Goal: Transaction & Acquisition: Purchase product/service

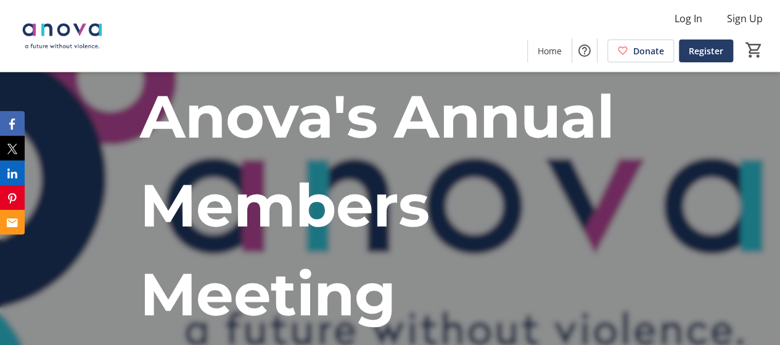
click at [723, 47] on span at bounding box center [706, 51] width 54 height 30
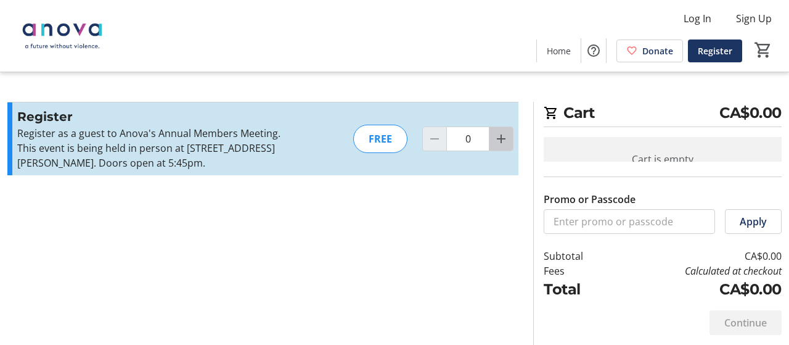
click at [512, 146] on span "Increment by one" at bounding box center [501, 138] width 23 height 23
type input "1"
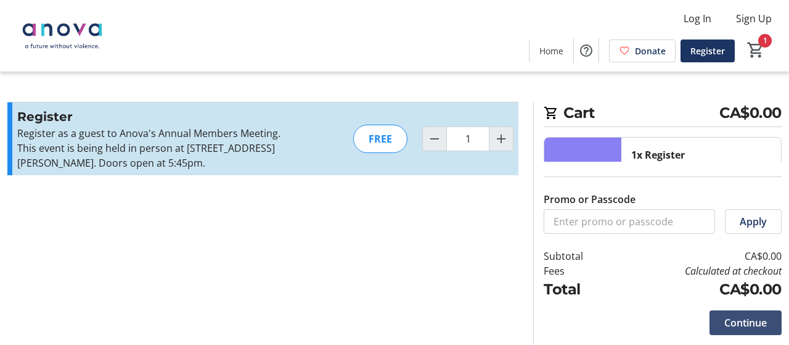
click at [739, 323] on span "Continue" at bounding box center [746, 322] width 43 height 15
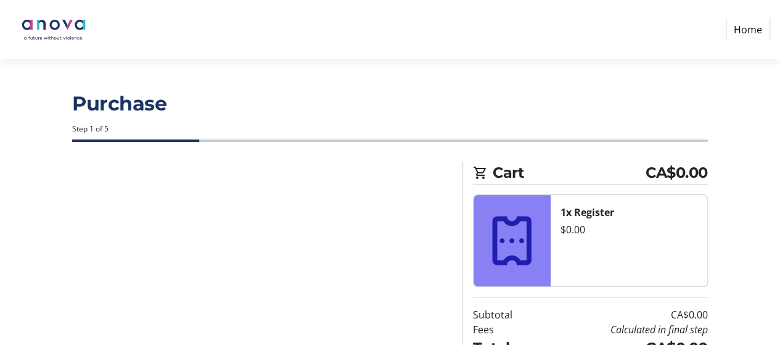
select select
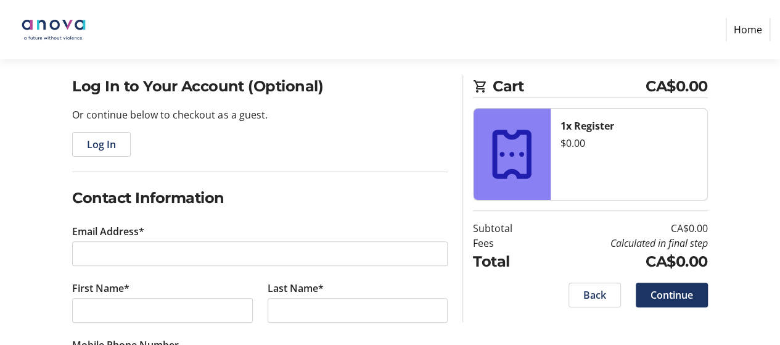
scroll to position [123, 0]
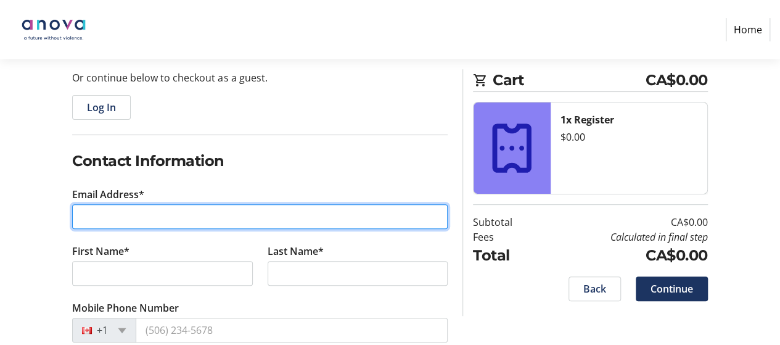
click at [154, 215] on input "Email Address*" at bounding box center [260, 216] width 376 height 25
type input "[PERSON_NAME][EMAIL_ADDRESS][DOMAIN_NAME]"
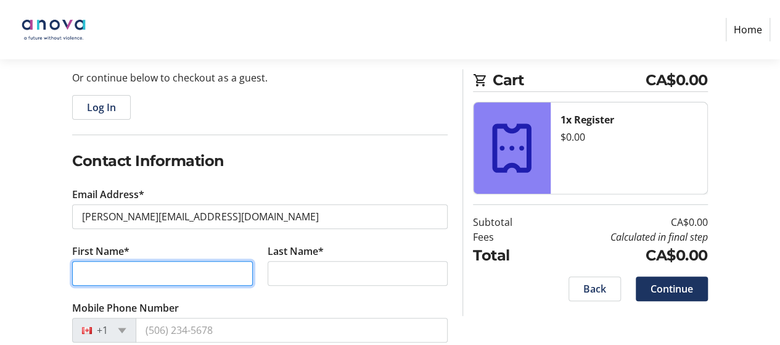
type input "[PERSON_NAME]"
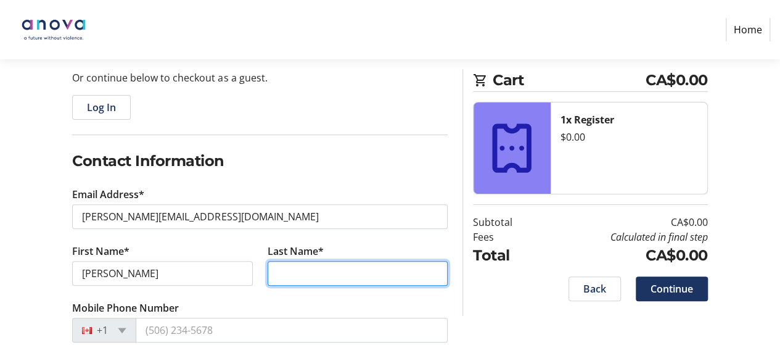
type input "[PERSON_NAME]"
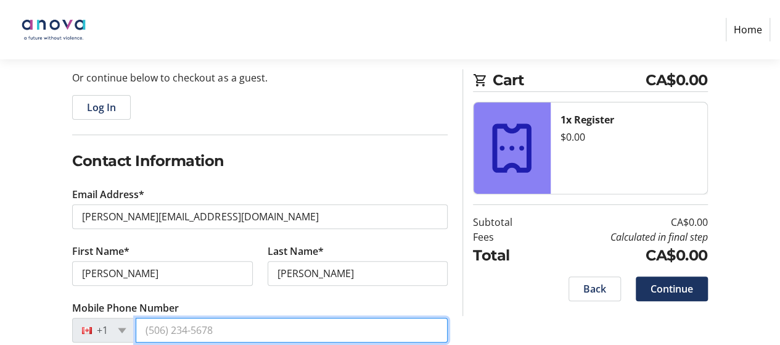
type input "[PHONE_NUMBER]"
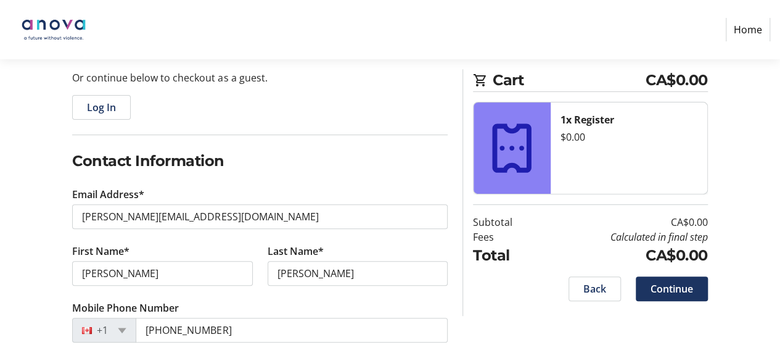
type input "123582348 RR0001"
type input "[STREET_ADDRESS][PERSON_NAME]"
type input "[GEOGRAPHIC_DATA]"
type input "N6B 1L1"
select select "CA"
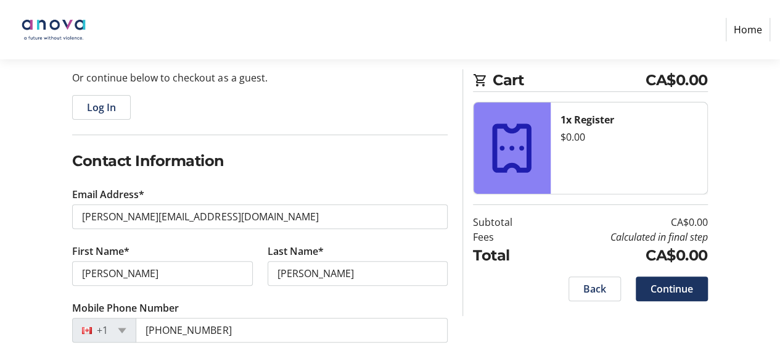
select select "ON"
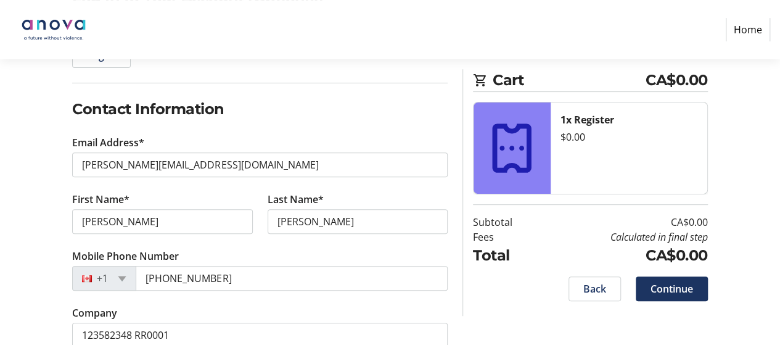
scroll to position [247, 0]
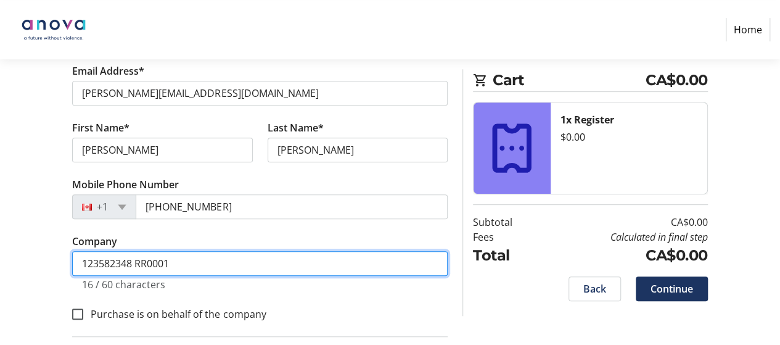
drag, startPoint x: 239, startPoint y: 265, endPoint x: 0, endPoint y: 242, distance: 240.4
click at [0, 242] on div "Log In to Your Account (Optional) Or continue below to checkout as a guest. Log…" at bounding box center [390, 237] width 780 height 645
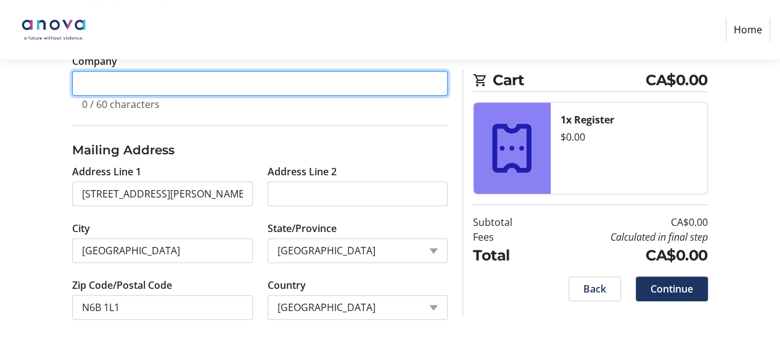
scroll to position [427, 0]
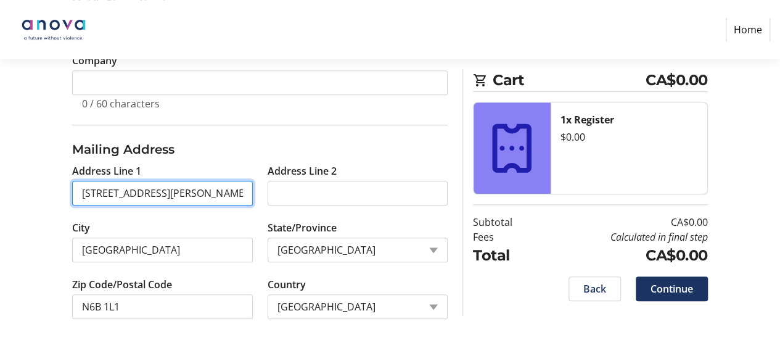
drag, startPoint x: 232, startPoint y: 197, endPoint x: 0, endPoint y: 200, distance: 231.9
click at [0, 199] on div "Log In to Your Account (Optional) Or continue below to checkout as a guest. Log…" at bounding box center [390, 41] width 780 height 614
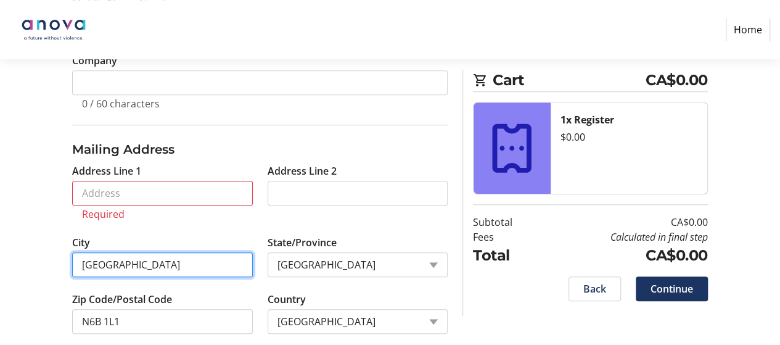
drag, startPoint x: 158, startPoint y: 262, endPoint x: 0, endPoint y: 255, distance: 158.0
click at [0, 255] on div "Log In to Your Account (Optional) Or continue below to checkout as a guest. Log…" at bounding box center [390, 48] width 780 height 629
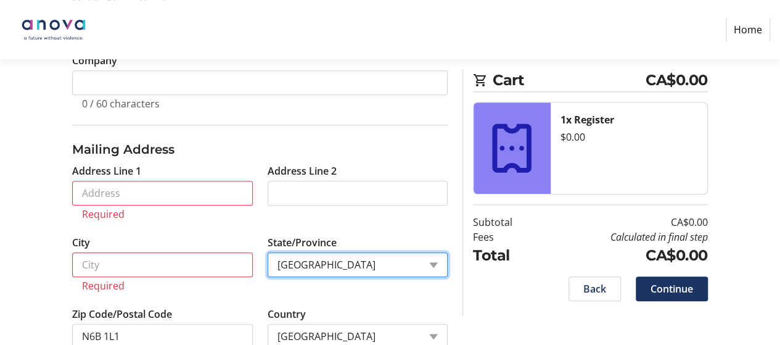
drag, startPoint x: 284, startPoint y: 260, endPoint x: 166, endPoint y: 254, distance: 117.9
click at [163, 253] on div "Address Line 1 Required Address Line 2 City Required State/Province State or Pr…" at bounding box center [260, 263] width 390 height 200
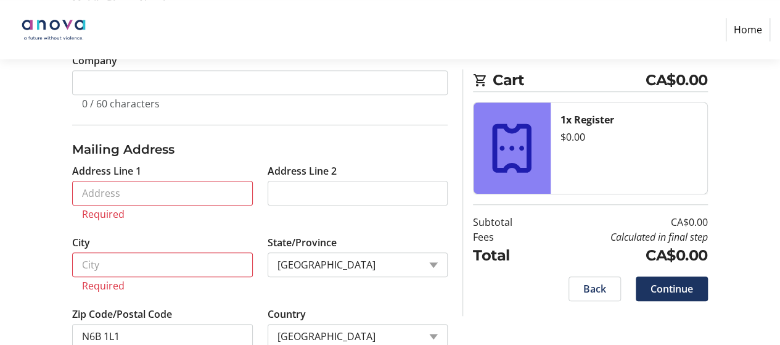
click at [313, 307] on tr-form-field "Country Country Country [GEOGRAPHIC_DATA] [GEOGRAPHIC_DATA] [GEOGRAPHIC_DATA] […" at bounding box center [358, 335] width 180 height 57
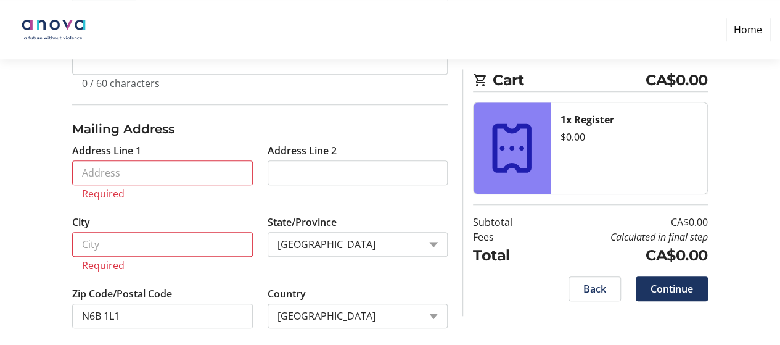
scroll to position [457, 0]
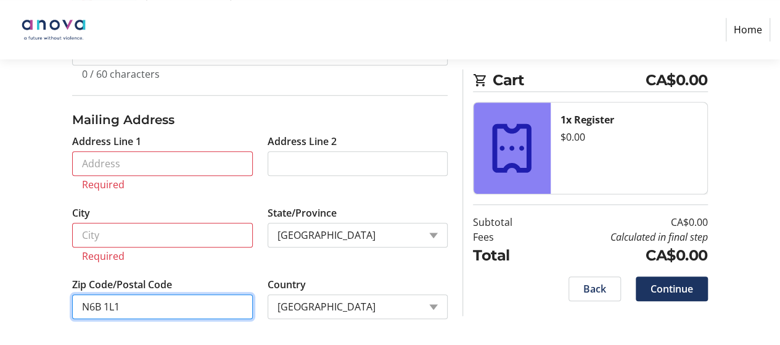
drag, startPoint x: 117, startPoint y: 298, endPoint x: 0, endPoint y: 290, distance: 117.4
click at [0, 292] on div "Log In to Your Account (Optional) Or continue below to checkout as a guest. Log…" at bounding box center [390, 27] width 780 height 644
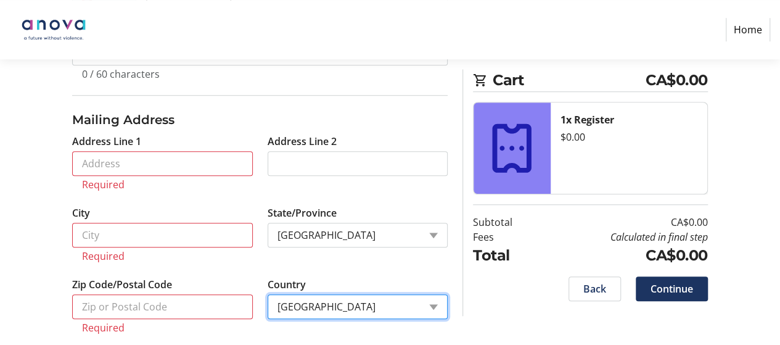
drag, startPoint x: 401, startPoint y: 306, endPoint x: 194, endPoint y: 290, distance: 207.8
click at [190, 292] on div "Address Line 1 Required Address Line 2 City Required State/Province State or Pr…" at bounding box center [260, 241] width 390 height 215
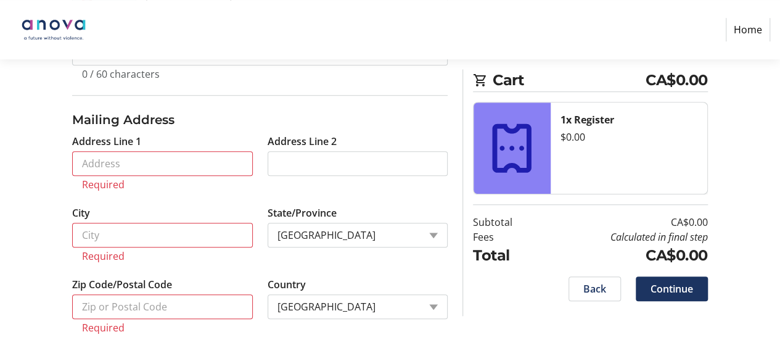
click at [551, 325] on div "Log In to Your Account (Optional) Or continue below to checkout as a guest. Log…" at bounding box center [390, 34] width 780 height 659
click at [701, 282] on span at bounding box center [672, 289] width 72 height 30
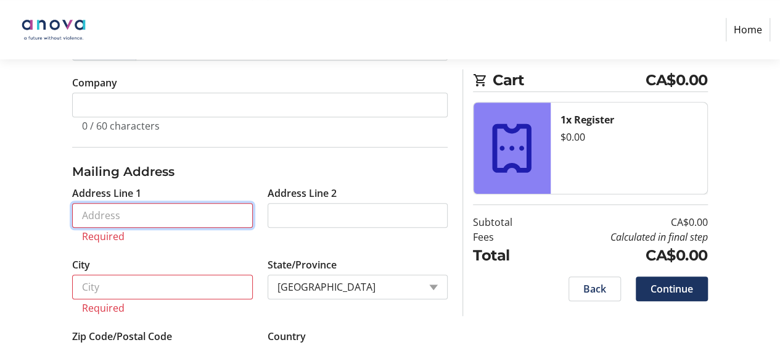
scroll to position [410, 0]
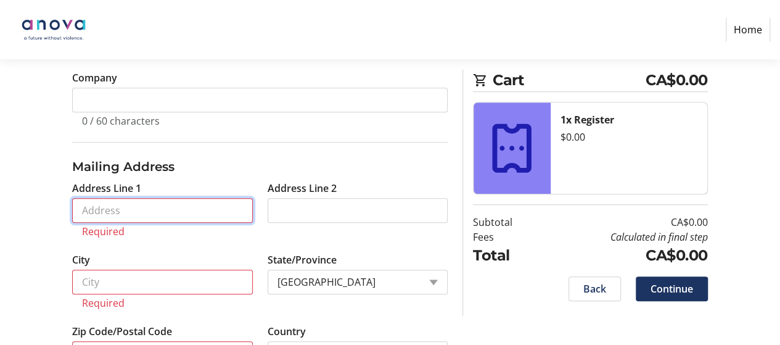
click at [95, 206] on input "Address Line 1" at bounding box center [162, 210] width 180 height 25
type input "[STREET_ADDRESS][PERSON_NAME]"
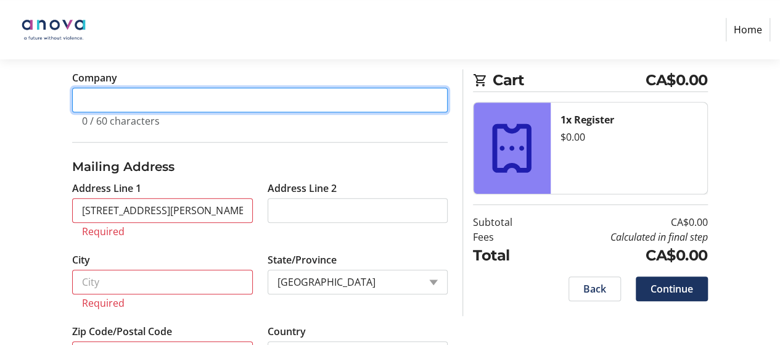
type input "Anova: A Future Without Violence"
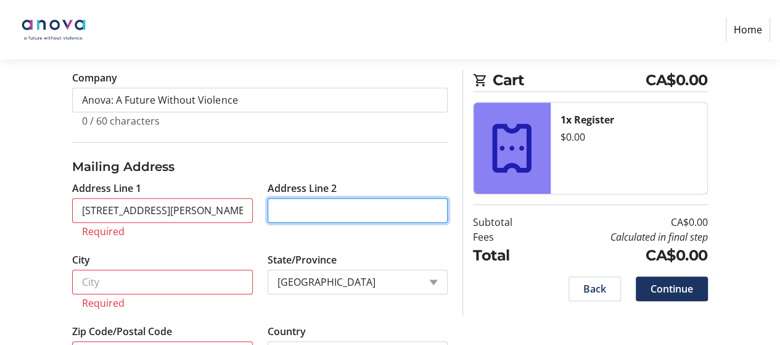
type input "3rd Floor"
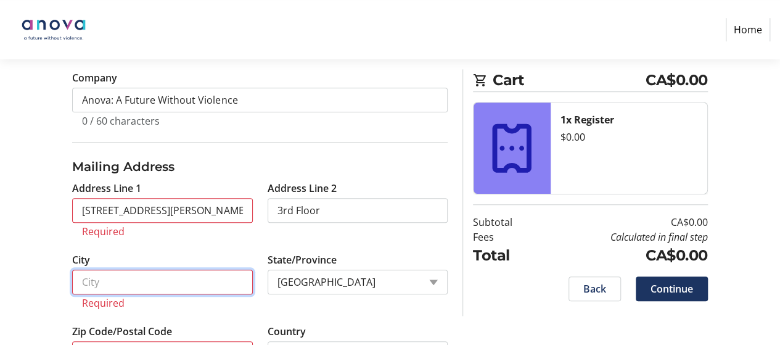
type input "[GEOGRAPHIC_DATA]"
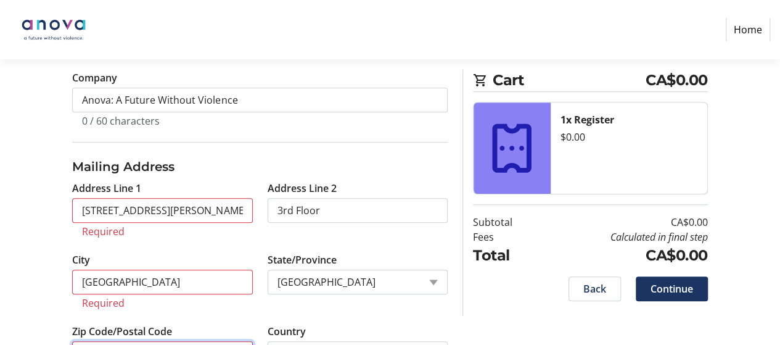
type input "N6B1L1"
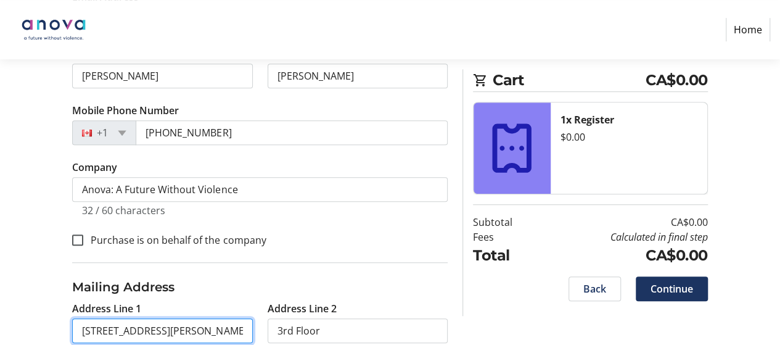
scroll to position [318, 0]
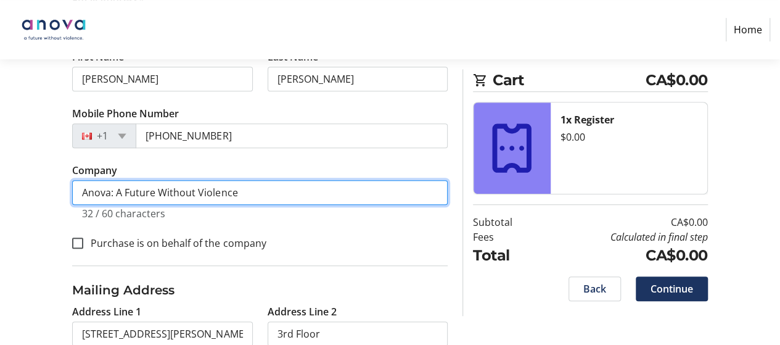
drag, startPoint x: 248, startPoint y: 183, endPoint x: 1, endPoint y: 189, distance: 246.7
click at [0, 189] on div "Log In to Your Account (Optional) Or continue below to checkout as a guest. Log…" at bounding box center [390, 166] width 780 height 645
drag, startPoint x: 136, startPoint y: 183, endPoint x: 97, endPoint y: 193, distance: 40.2
click at [136, 183] on input "Anova: A Future Without Violence" at bounding box center [260, 192] width 376 height 25
click at [111, 191] on input "Anova: A Future Without Violence" at bounding box center [260, 192] width 376 height 25
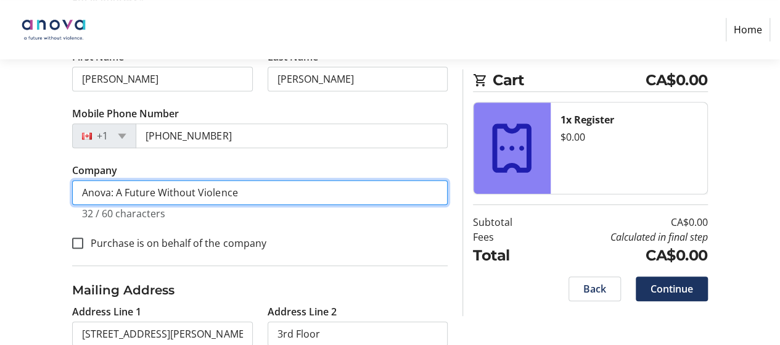
click at [113, 192] on input "Anova: A Future Without Violence" at bounding box center [260, 192] width 376 height 25
drag, startPoint x: 258, startPoint y: 189, endPoint x: 112, endPoint y: 191, distance: 146.2
click at [112, 191] on input "Anova: A Future Without Violence" at bounding box center [260, 192] width 376 height 25
type input "Anova"
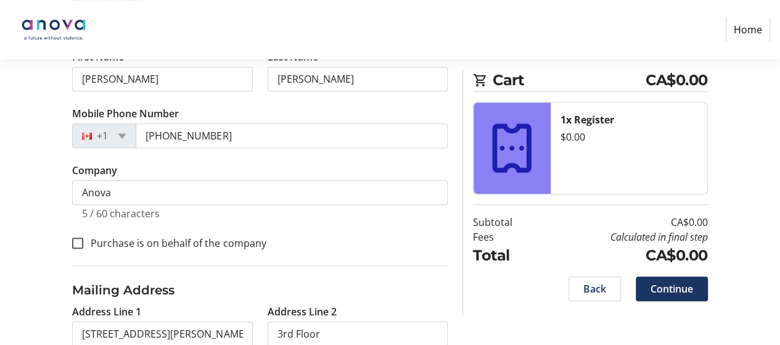
click at [340, 241] on div "Purchase is on behalf of the company" at bounding box center [260, 242] width 376 height 16
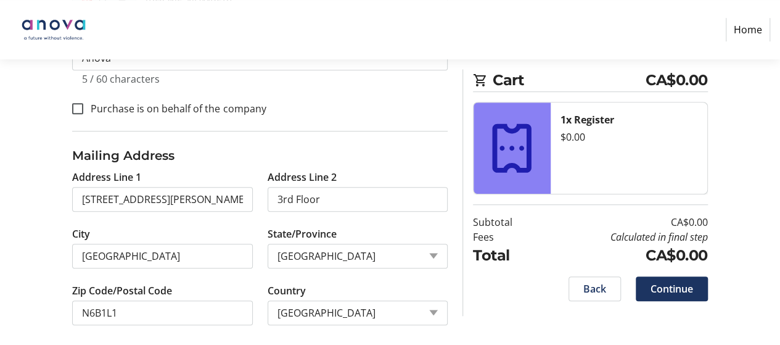
scroll to position [458, 0]
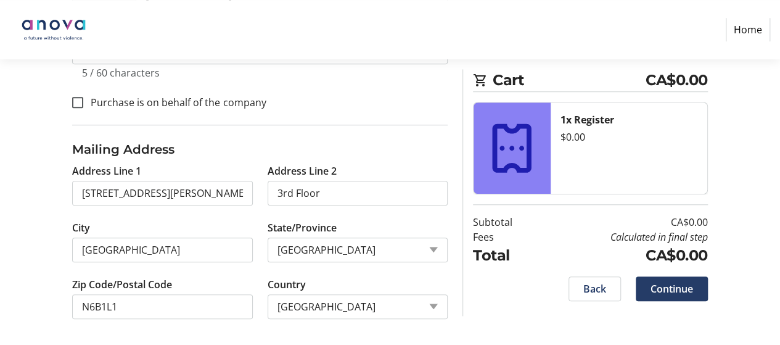
click at [675, 283] on span "Continue" at bounding box center [672, 288] width 43 height 15
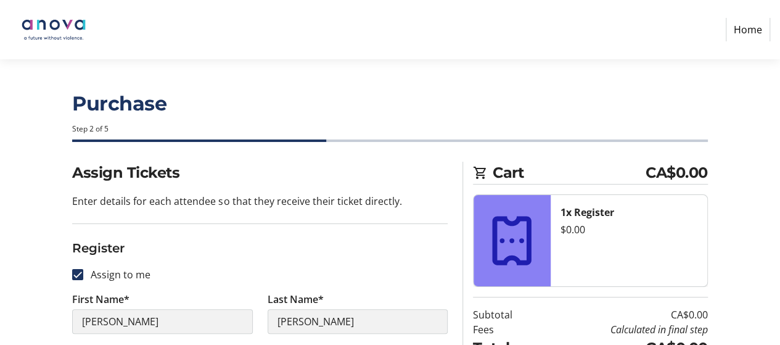
scroll to position [123, 0]
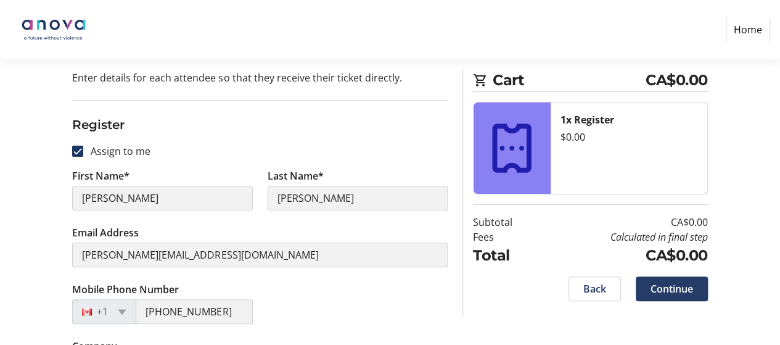
click at [639, 278] on span at bounding box center [672, 289] width 72 height 30
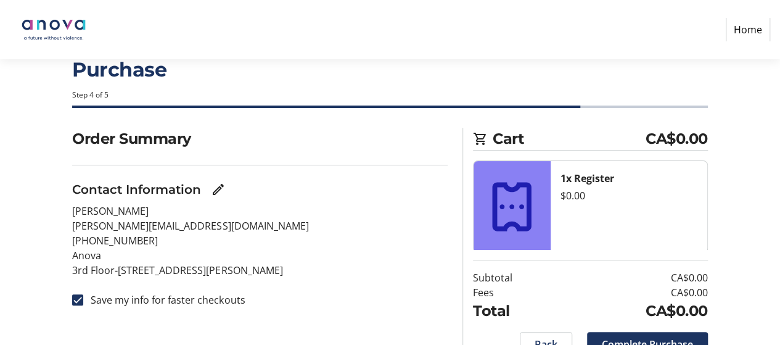
scroll to position [62, 0]
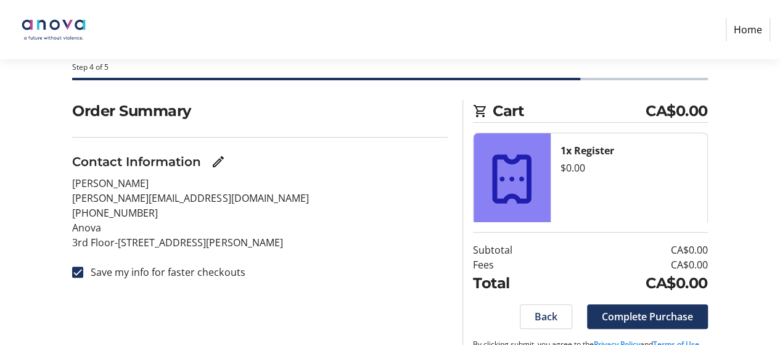
click at [212, 277] on label "Save my info for faster checkouts" at bounding box center [164, 272] width 162 height 15
click at [83, 277] on input "Save my info for faster checkouts" at bounding box center [77, 271] width 11 height 11
checkbox input "false"
click at [632, 318] on span "Complete Purchase" at bounding box center [647, 316] width 91 height 15
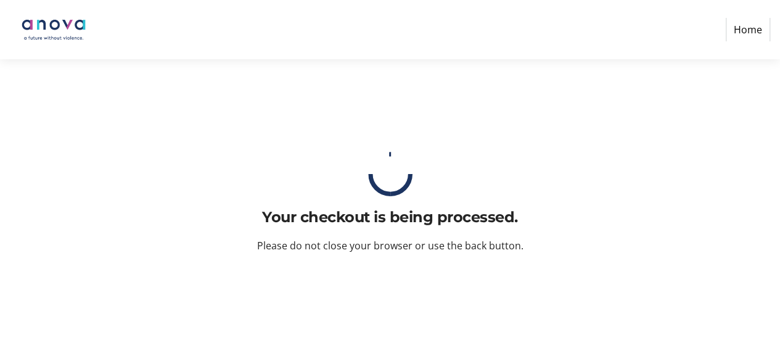
scroll to position [0, 0]
